Goal: Information Seeking & Learning: Check status

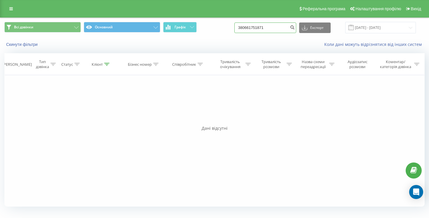
click at [265, 26] on input "380661751871" at bounding box center [265, 27] width 62 height 10
paste input "86288984"
type input "380686288984"
